Goal: Find specific fact: Find specific fact

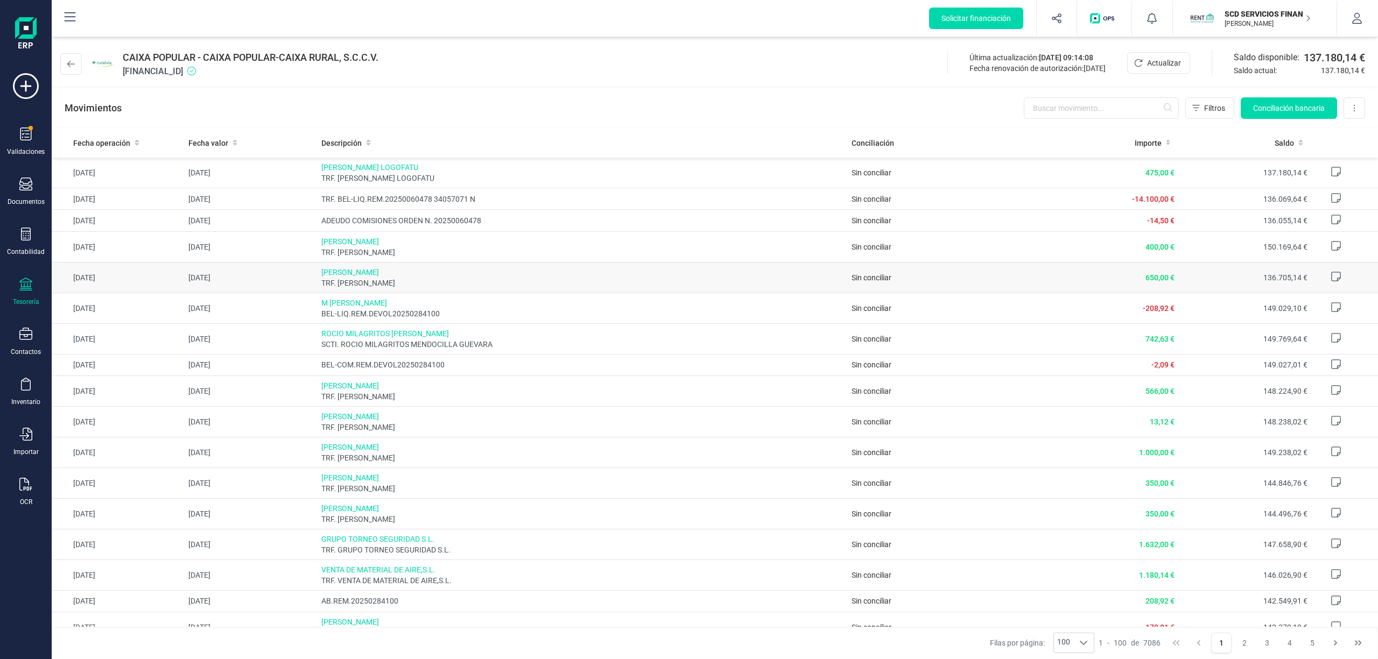
click at [367, 273] on span "[PERSON_NAME]" at bounding box center [582, 272] width 522 height 11
drag, startPoint x: 461, startPoint y: 279, endPoint x: 294, endPoint y: 278, distance: 167.4
click at [294, 278] on tr "[DATE] [DATE] [PERSON_NAME] TRF. [PERSON_NAME] Sin conciliar 650,00 € 136.705,1…" at bounding box center [715, 277] width 1326 height 31
drag, startPoint x: 1171, startPoint y: 275, endPoint x: 183, endPoint y: 275, distance: 988.4
click at [183, 275] on tr "[DATE] [DATE] [PERSON_NAME] TRF. [PERSON_NAME] Sin conciliar 650,00 € 136.705,1…" at bounding box center [715, 277] width 1326 height 31
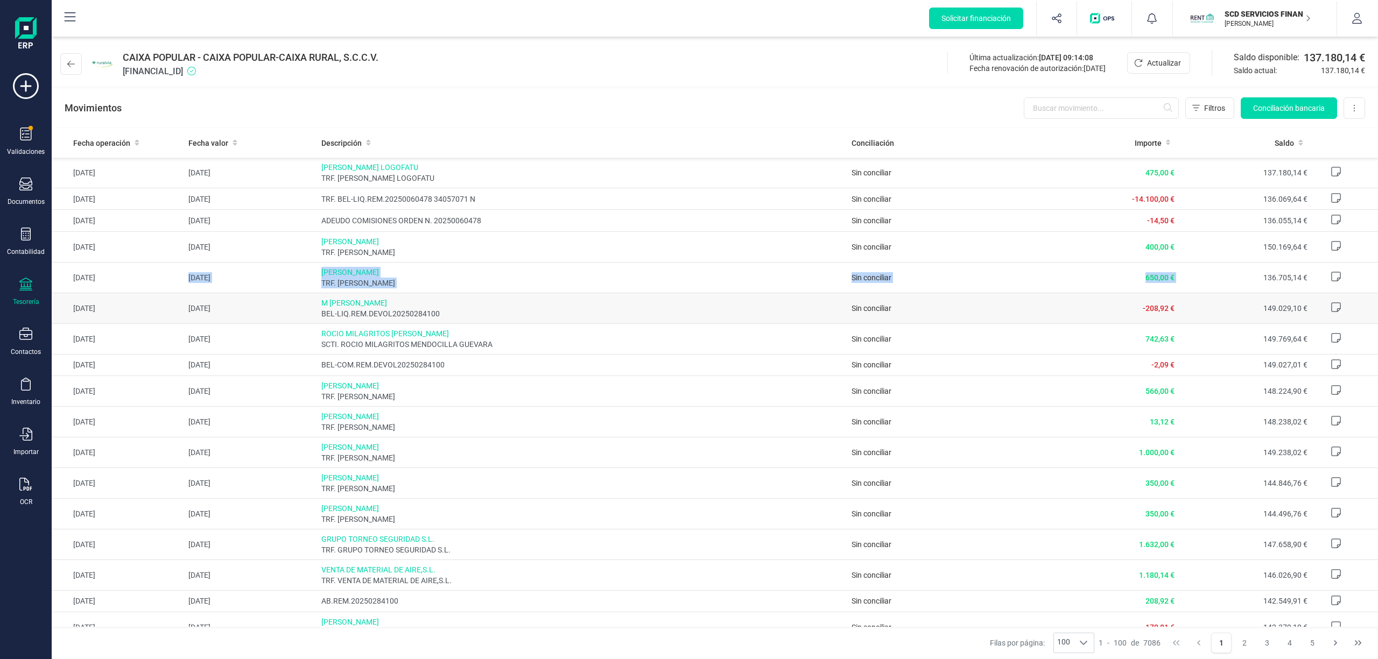
copy tr "[DATE] [PERSON_NAME] TRF. [PERSON_NAME] Sin conciliar 650,00 €"
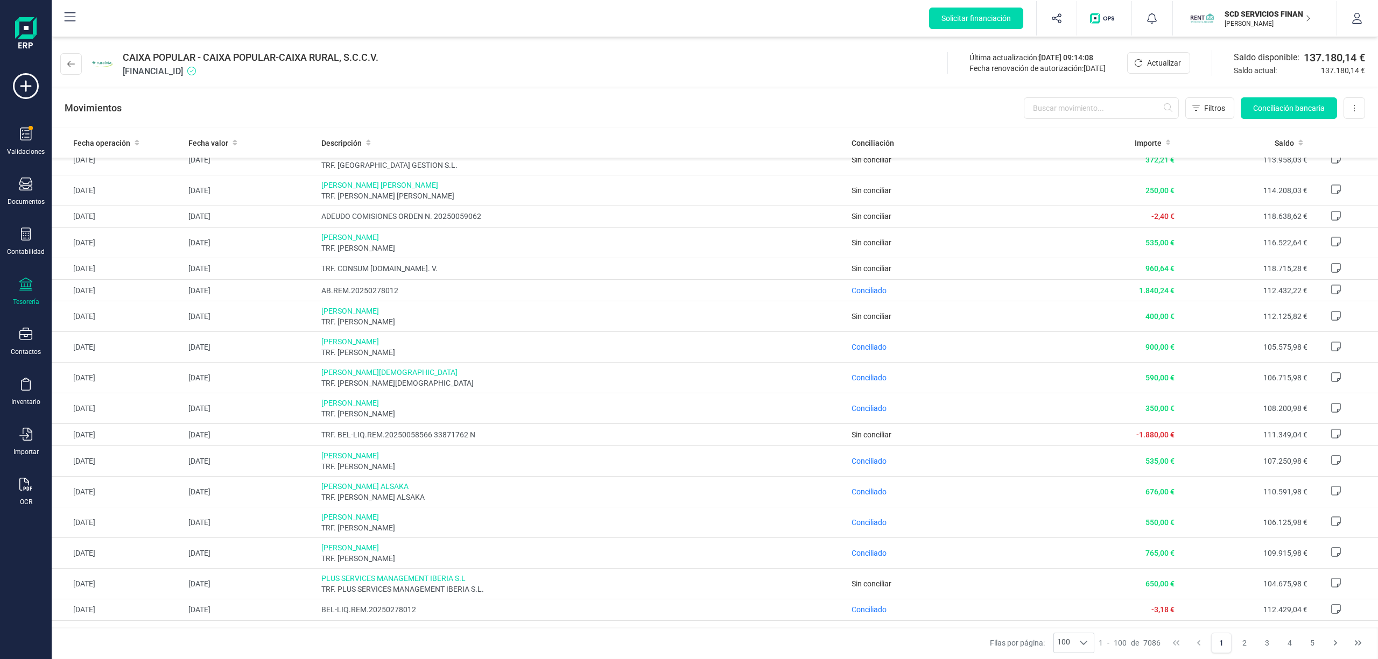
scroll to position [2038, 0]
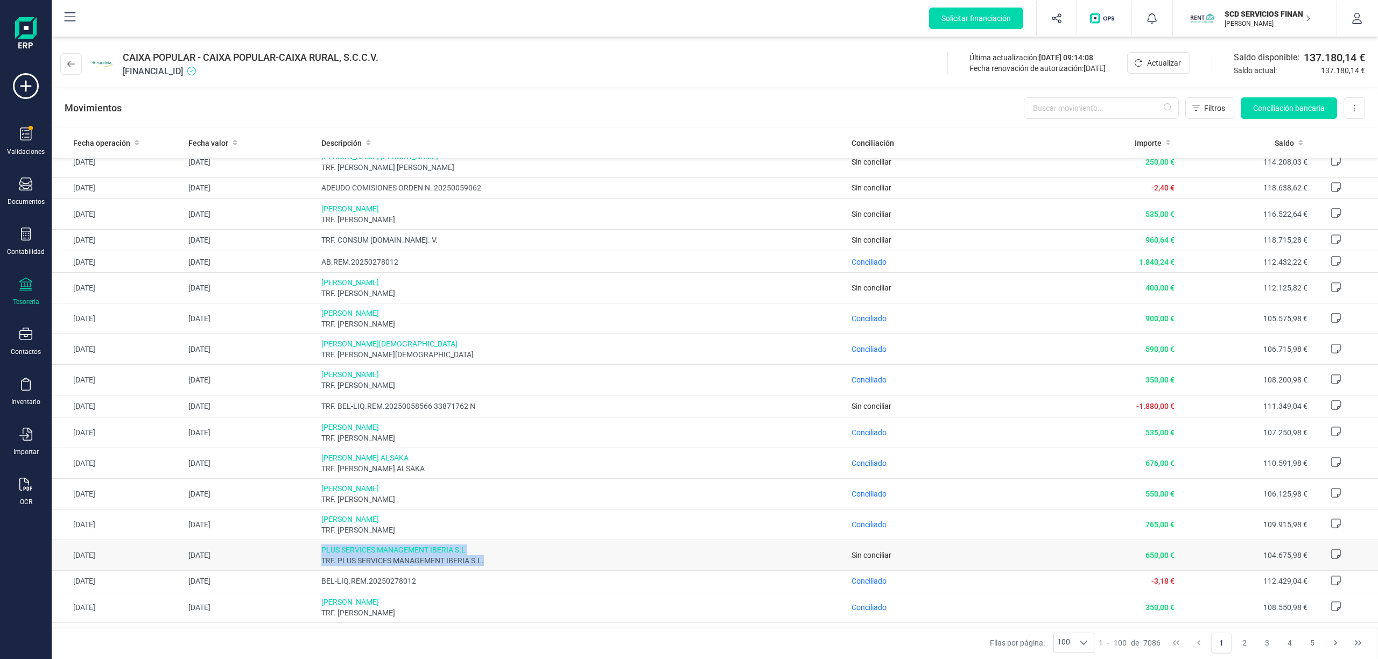
drag, startPoint x: 491, startPoint y: 577, endPoint x: 314, endPoint y: 571, distance: 176.7
click at [317, 571] on td "PLUS SERVICES MANAGEMENT IBERIA S.L TRF. PLUS SERVICES MANAGEMENT IBERIA S.L." at bounding box center [582, 555] width 531 height 31
copy div "PLUS SERVICES MANAGEMENT IBERIA S.L TRF. PLUS SERVICES MANAGEMENT IBERIA S.L."
click at [420, 556] on span "PLUS SERVICES MANAGEMENT IBERIA S.L" at bounding box center [582, 550] width 522 height 11
drag, startPoint x: 466, startPoint y: 565, endPoint x: 317, endPoint y: 568, distance: 149.7
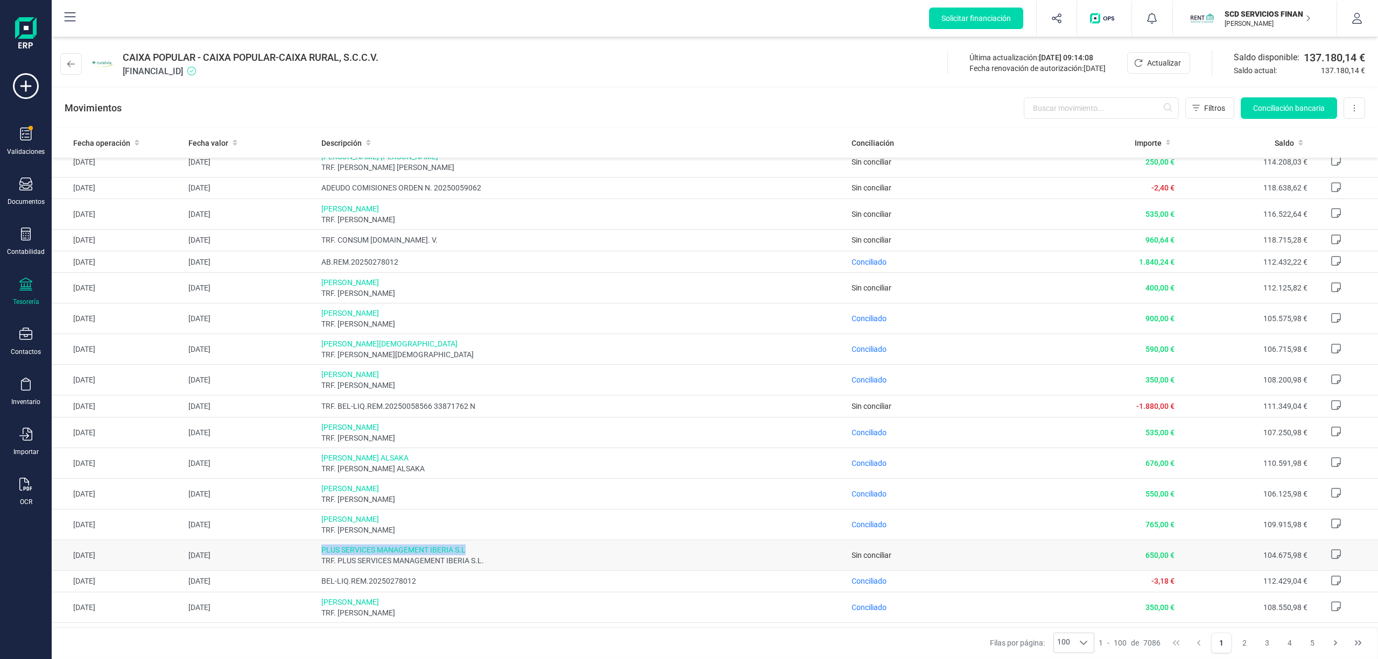
click at [317, 568] on td "PLUS SERVICES MANAGEMENT IBERIA S.L TRF. PLUS SERVICES MANAGEMENT IBERIA S.L." at bounding box center [582, 555] width 531 height 31
click at [552, 47] on div "CAIXA POPULAR - CAIXA POPULAR-CAIXA RURAL, S.C.C.V. [FINANCIAL_ID] Última actua…" at bounding box center [715, 62] width 1326 height 50
drag, startPoint x: 472, startPoint y: 565, endPoint x: 317, endPoint y: 565, distance: 154.5
click at [317, 565] on td "PLUS SERVICES MANAGEMENT IBERIA S.L TRF. PLUS SERVICES MANAGEMENT IBERIA S.L." at bounding box center [582, 555] width 531 height 31
copy span "PLUS SERVICES MANAGEMENT IBERIA S.L"
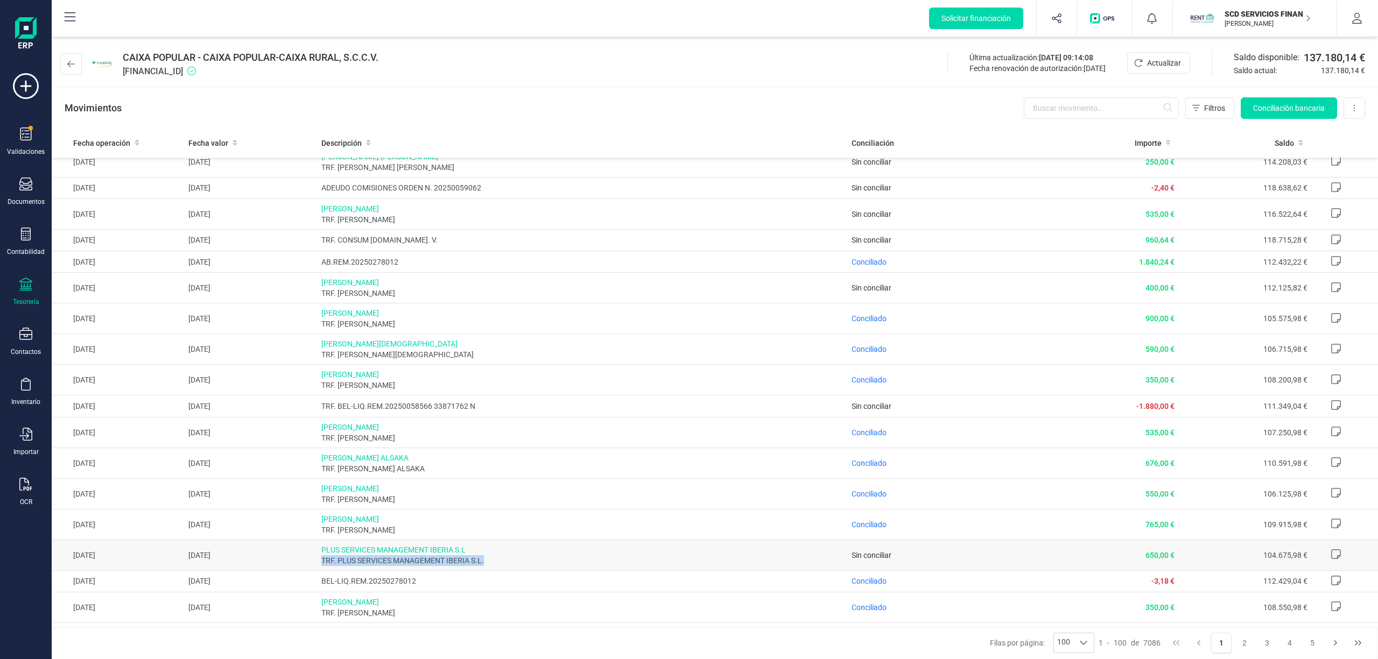
drag, startPoint x: 487, startPoint y: 576, endPoint x: 320, endPoint y: 578, distance: 167.4
click at [321, 566] on span "TRF. PLUS SERVICES MANAGEMENT IBERIA S.L." at bounding box center [582, 561] width 522 height 11
copy span "TRF. PLUS SERVICES MANAGEMENT IBERIA S.L."
